Goal: Information Seeking & Learning: Learn about a topic

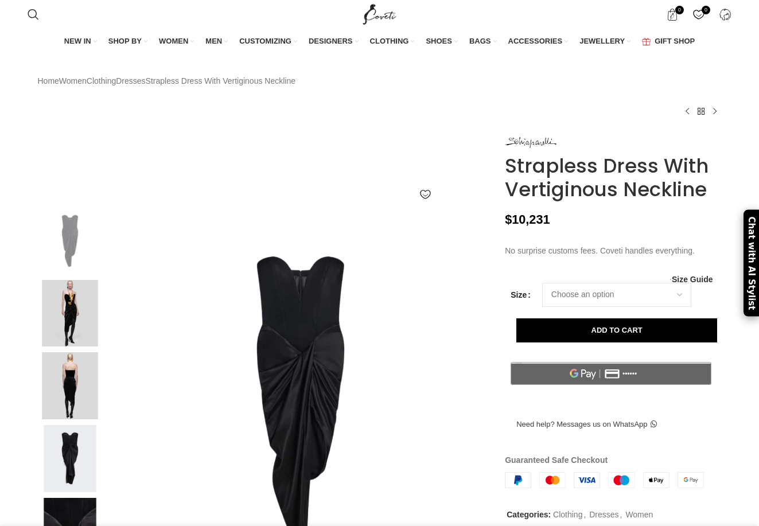
click at [80, 412] on img at bounding box center [70, 385] width 70 height 67
click at [77, 347] on img at bounding box center [70, 313] width 70 height 67
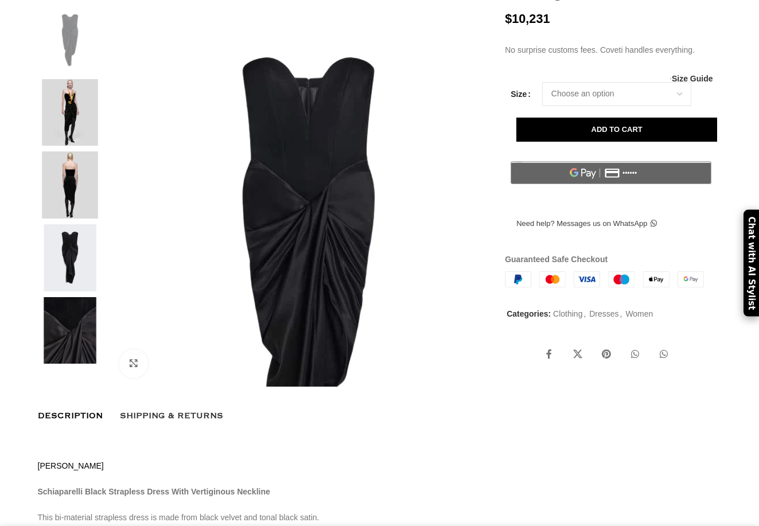
scroll to position [244, 0]
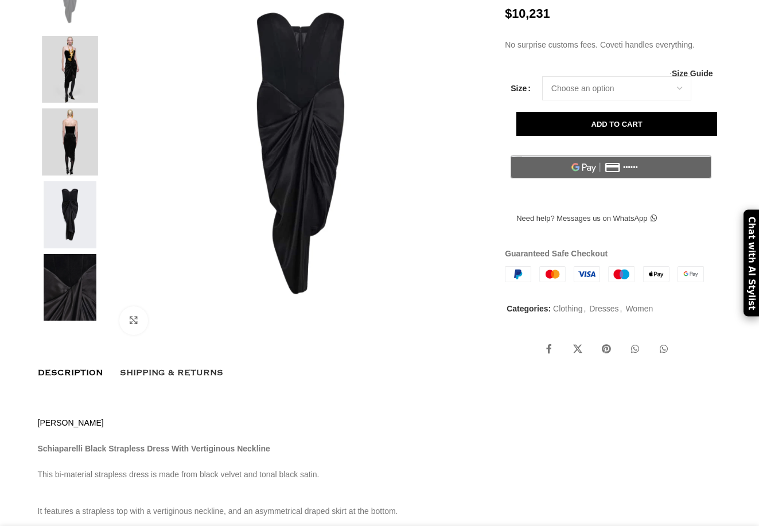
click at [77, 103] on img at bounding box center [70, 69] width 70 height 67
click at [79, 176] on img at bounding box center [70, 141] width 70 height 67
click at [79, 242] on img at bounding box center [70, 214] width 70 height 67
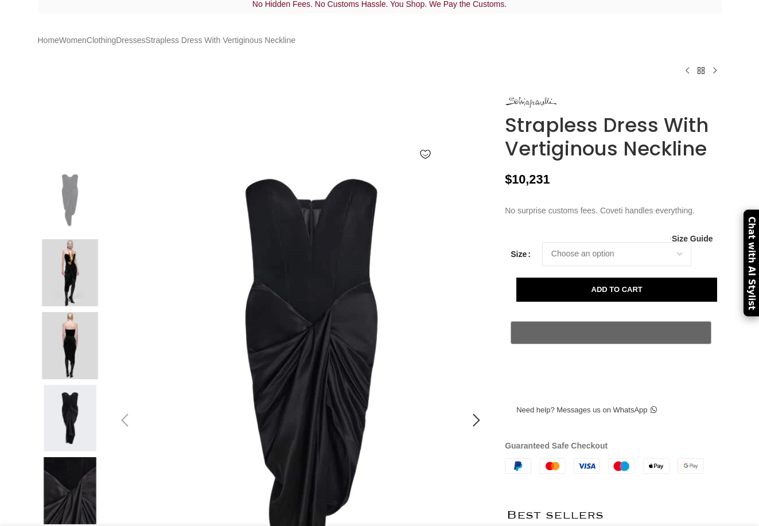
scroll to position [299, 0]
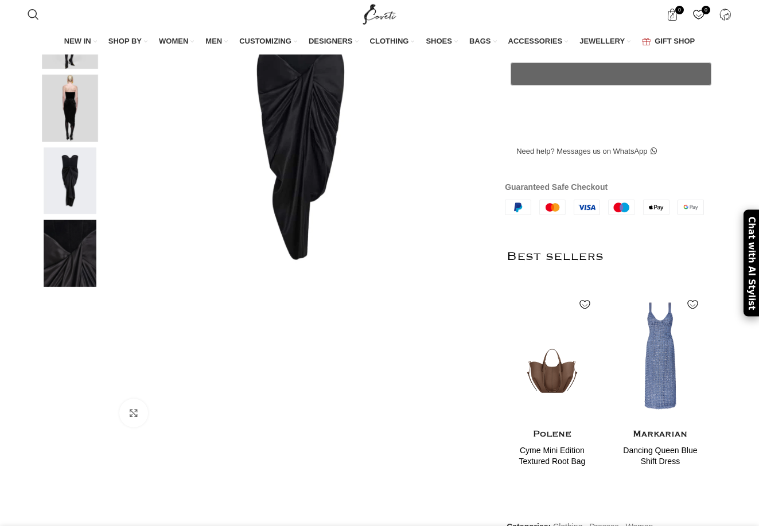
click at [63, 139] on img at bounding box center [70, 108] width 70 height 67
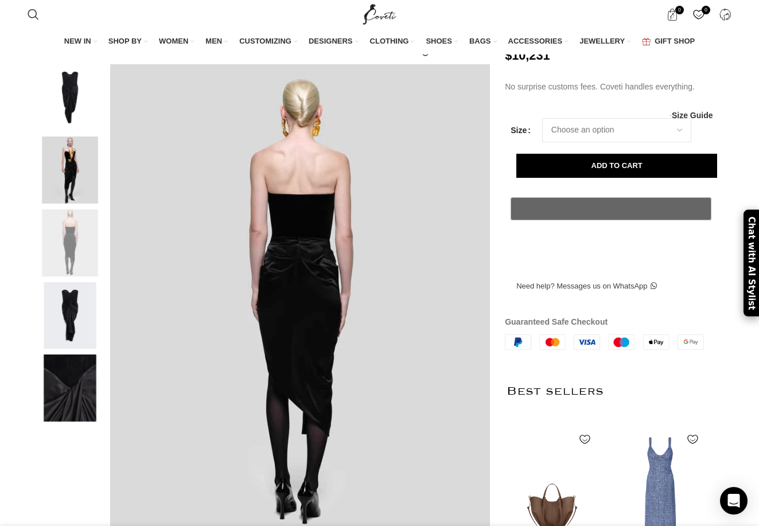
scroll to position [165, 0]
click at [68, 127] on img at bounding box center [70, 97] width 70 height 67
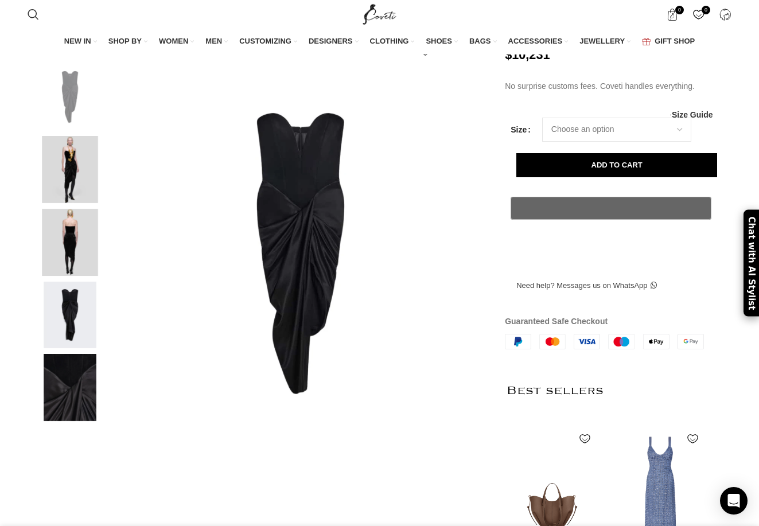
click at [83, 192] on img at bounding box center [70, 169] width 70 height 67
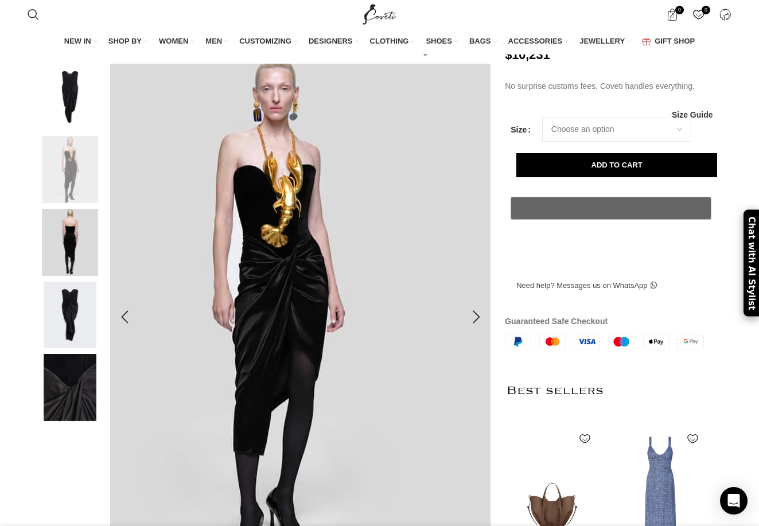
click at [267, 467] on img at bounding box center [275, 311] width 430 height 538
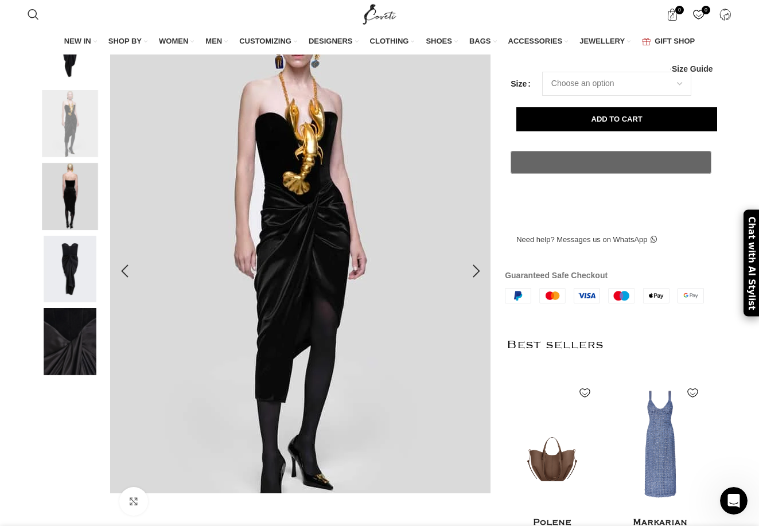
scroll to position [213, 0]
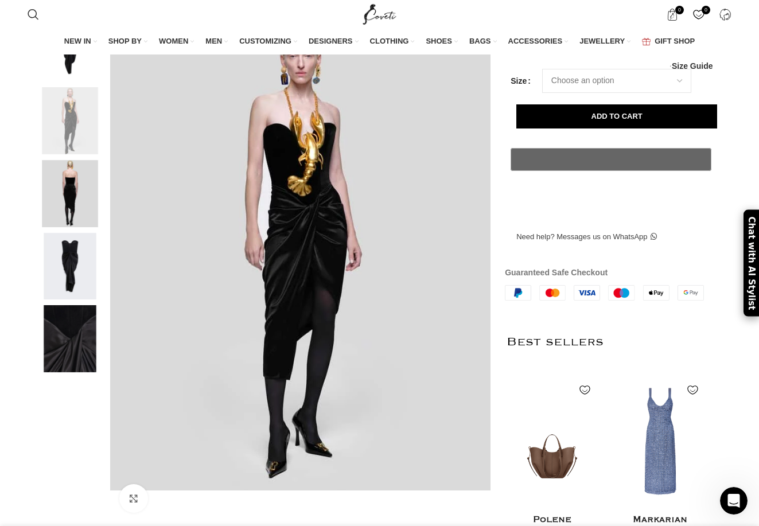
click at [75, 300] on img at bounding box center [70, 266] width 70 height 67
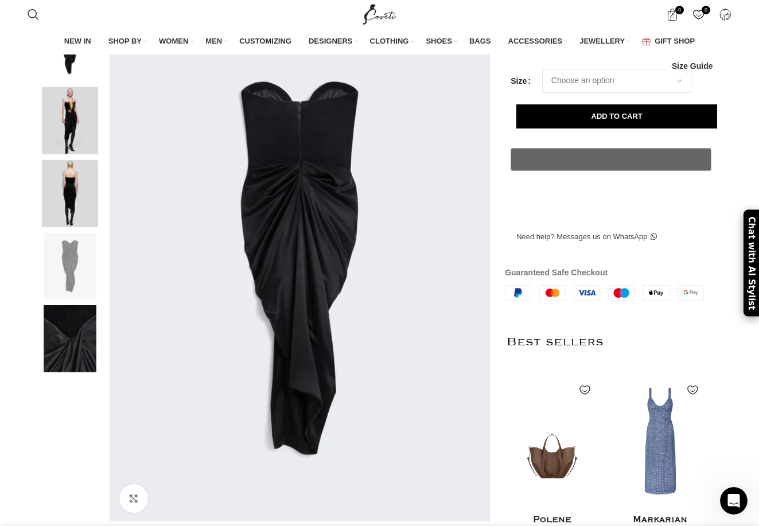
click at [83, 348] on img at bounding box center [70, 338] width 70 height 67
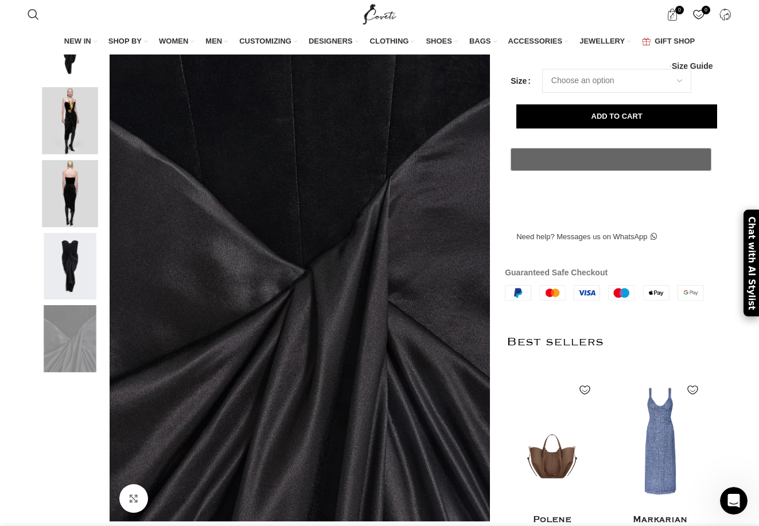
click at [59, 82] on img at bounding box center [70, 48] width 70 height 67
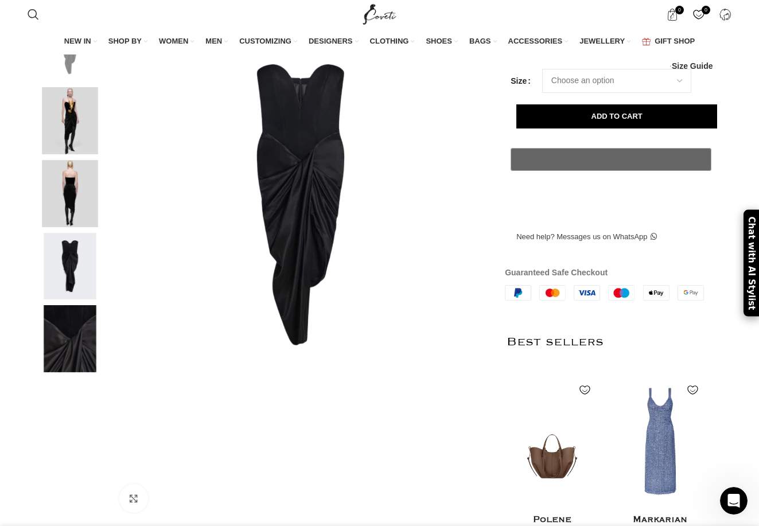
scroll to position [0, 725]
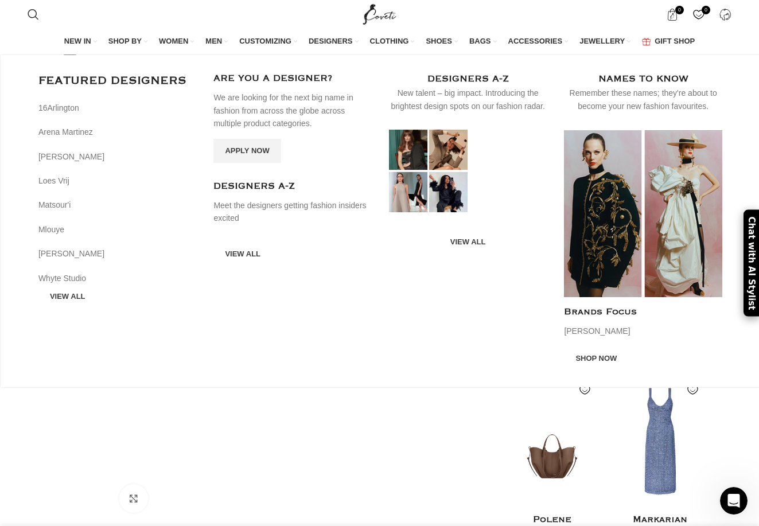
click at [335, 38] on span "DESIGNERS" at bounding box center [331, 41] width 44 height 10
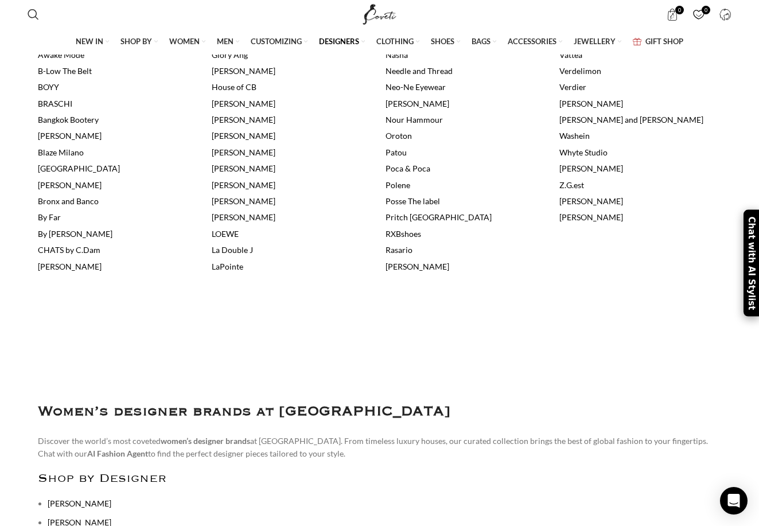
scroll to position [439, 0]
